Goal: Information Seeking & Learning: Learn about a topic

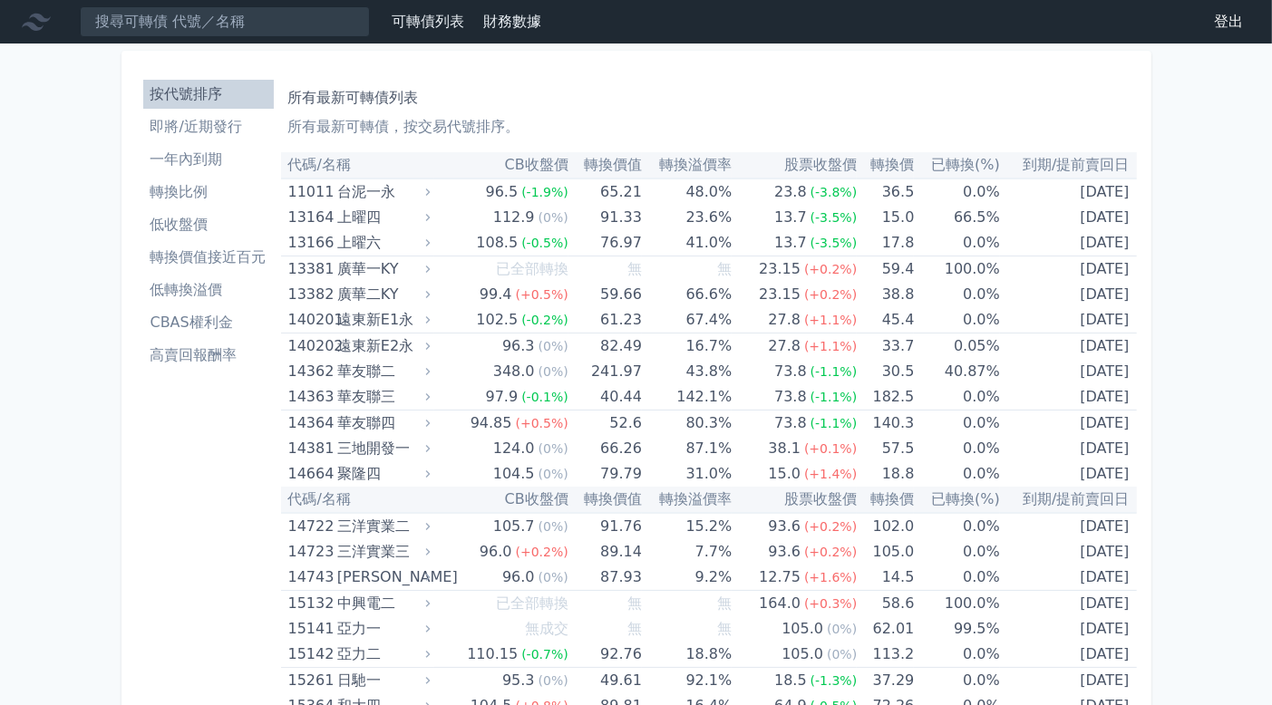
click at [191, 131] on li "即將/近期發行" at bounding box center [208, 127] width 131 height 22
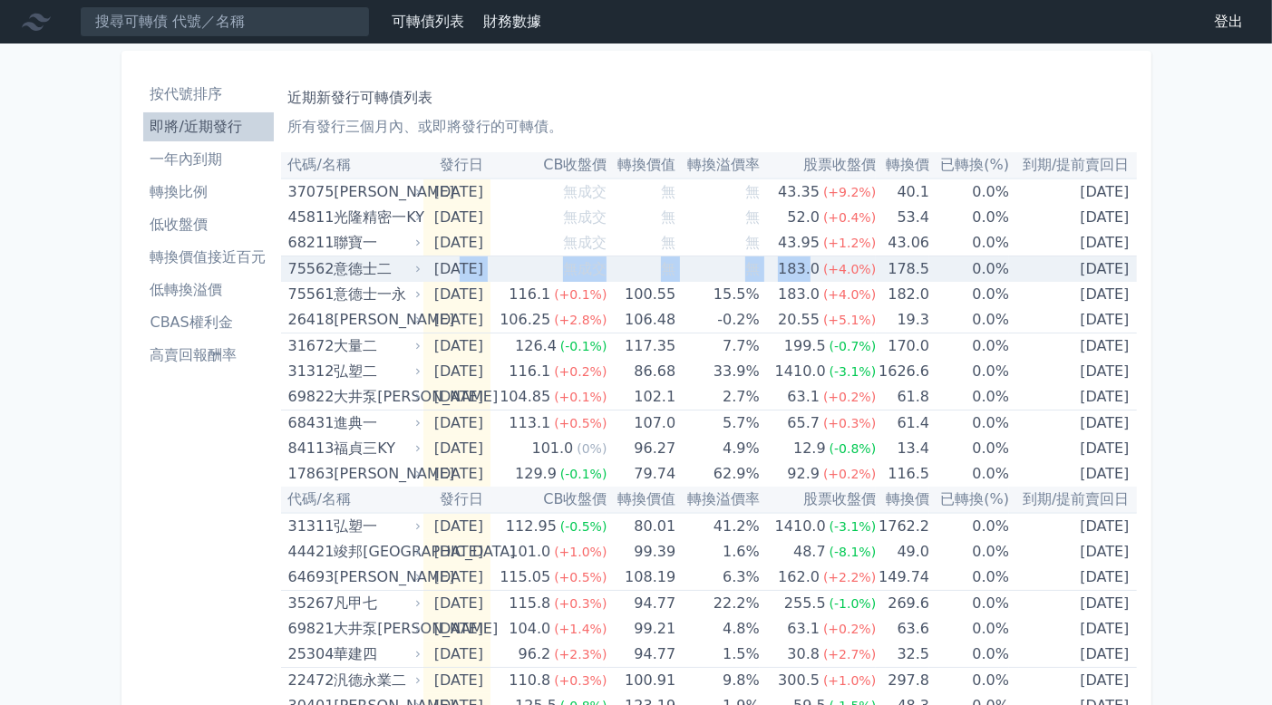
drag, startPoint x: 461, startPoint y: 271, endPoint x: 821, endPoint y: 263, distance: 360.1
click at [821, 263] on tr "75562 意德士二 2025-08-15 無成交 無 無 183.0 (+4.0%) 178.5 0.0% 2028-08-15" at bounding box center [709, 270] width 856 height 26
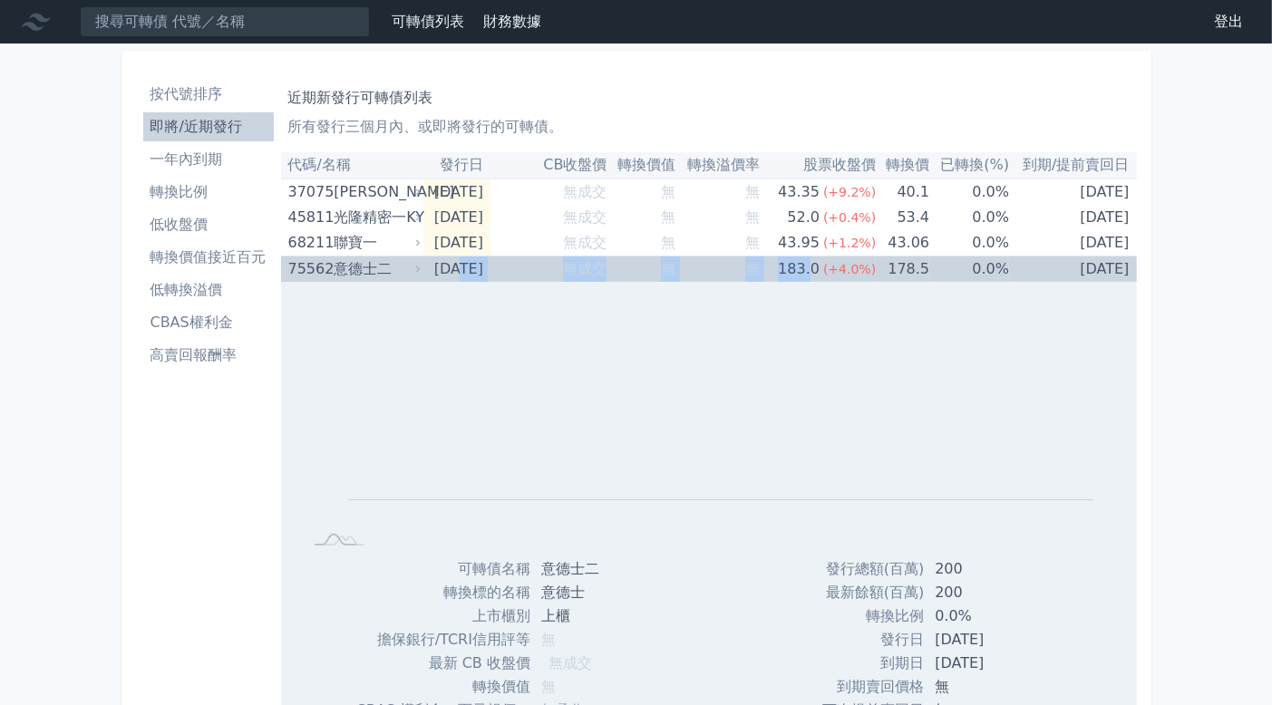
click at [562, 264] on td "無成交" at bounding box center [549, 270] width 117 height 26
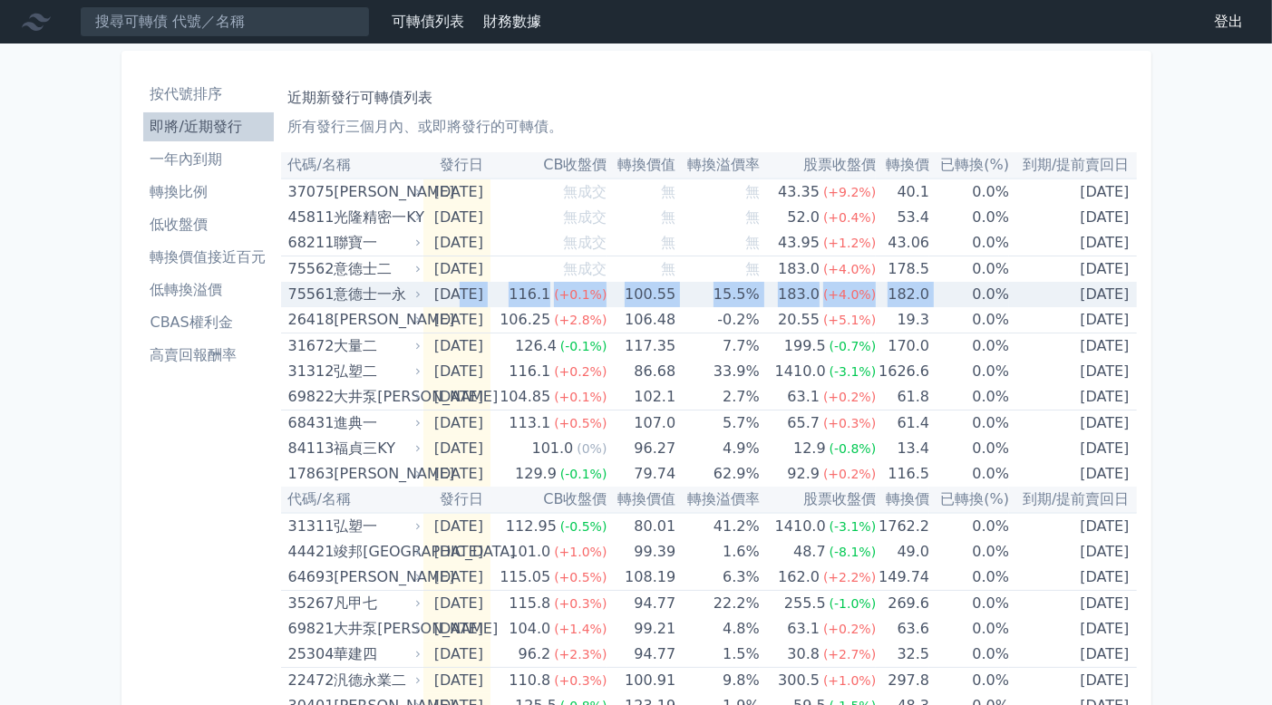
drag, startPoint x: 459, startPoint y: 298, endPoint x: 943, endPoint y: 297, distance: 484.2
click at [943, 297] on tr "75561 意德士一永 2025-08-12 116.1 (+0.1%) 100.55 15.5% 183.0 (+4.0%) 182.0 0.0% 2028…" at bounding box center [709, 294] width 856 height 25
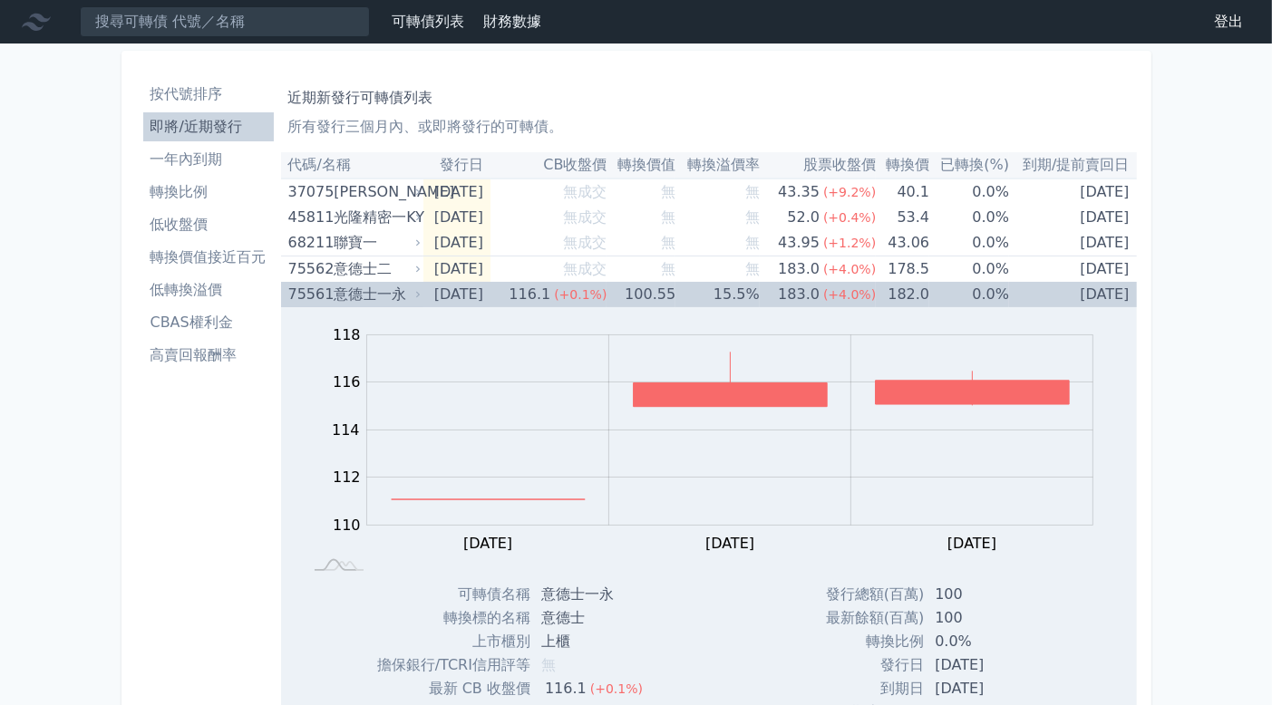
click at [1001, 297] on td "0.0%" at bounding box center [969, 294] width 80 height 25
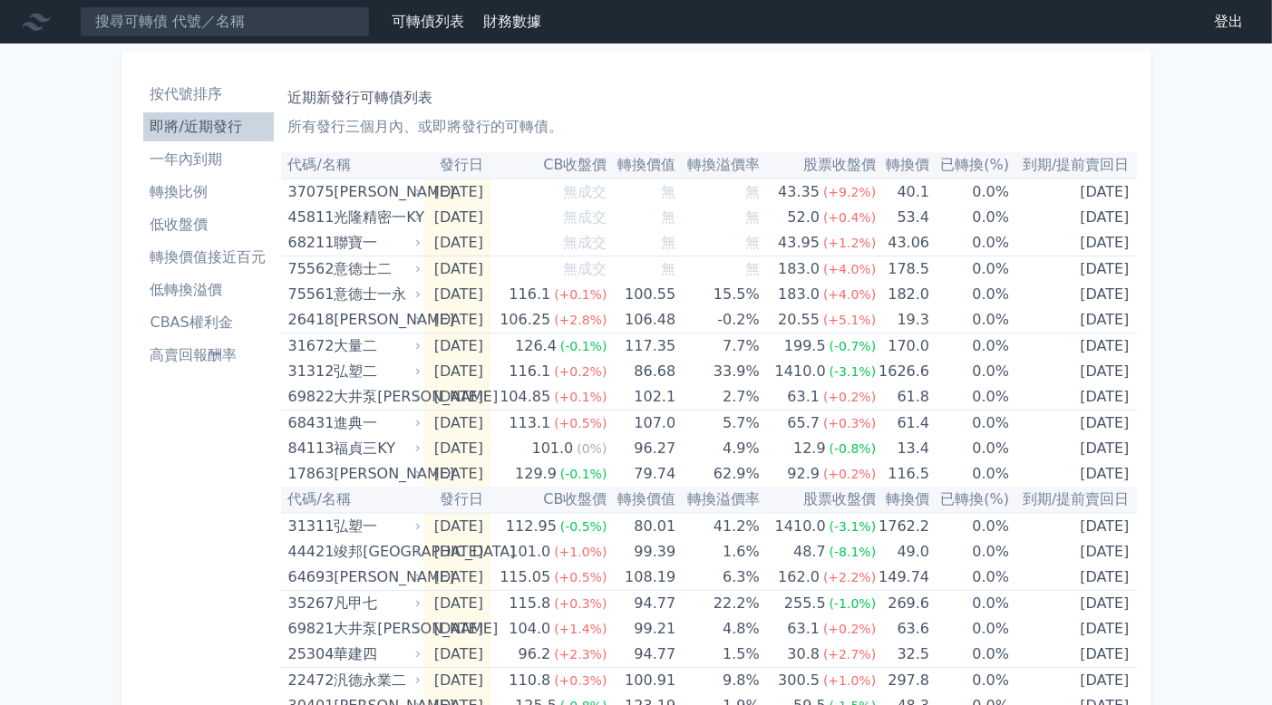
click at [1167, 249] on div "可轉債列表 財務數據 可轉債列表 財務數據 登出 登出 按代號排序 即將/近期發行 一年內到期 轉換比例 低收盤價 轉換價值接近百元 低轉換溢價" at bounding box center [636, 644] width 1272 height 1288
